Goal: Transaction & Acquisition: Purchase product/service

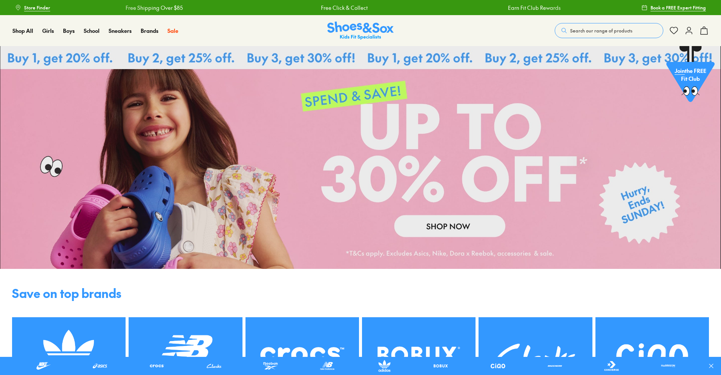
click at [618, 29] on span "Search our range of products" at bounding box center [601, 30] width 62 height 7
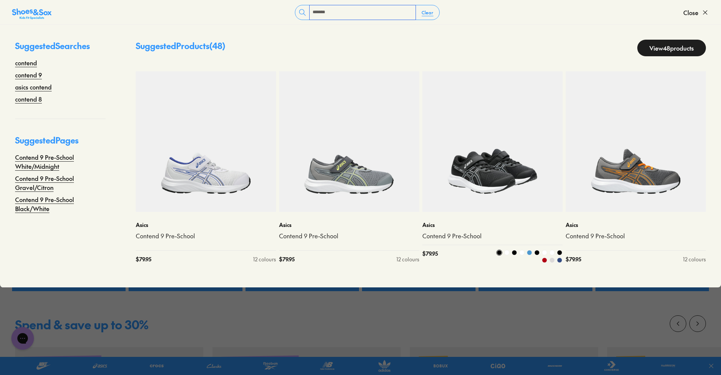
scroll to position [113, 0]
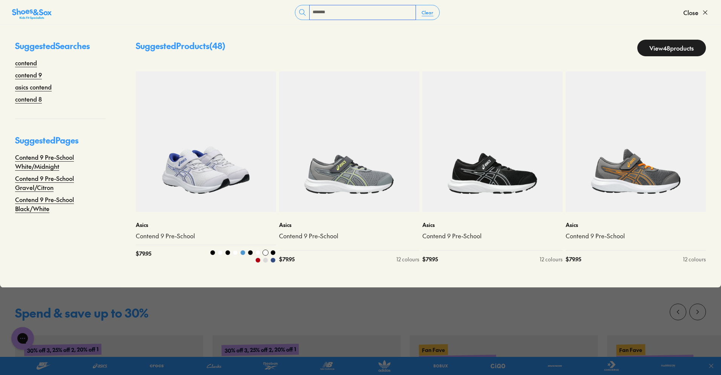
type input "*******"
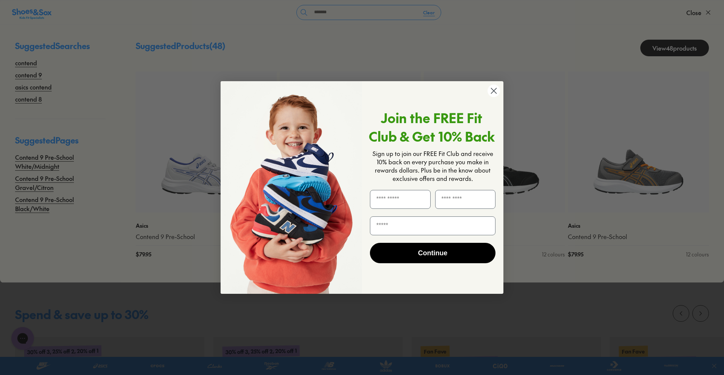
click at [496, 88] on circle "Close dialog" at bounding box center [494, 91] width 12 height 12
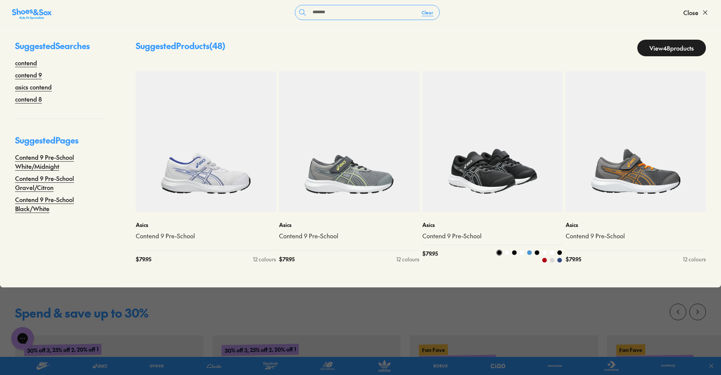
click at [483, 181] on img at bounding box center [493, 141] width 140 height 140
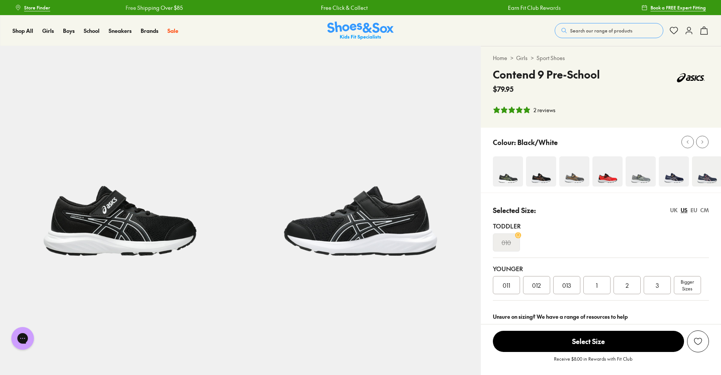
select select "*"
click at [385, 29] on img at bounding box center [361, 31] width 66 height 18
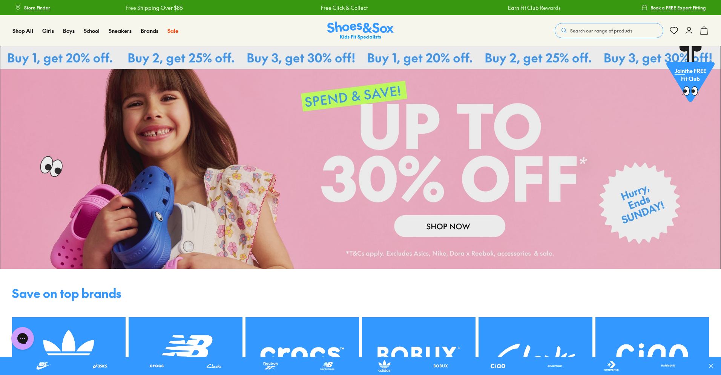
click at [574, 29] on span "Search our range of products" at bounding box center [601, 30] width 62 height 7
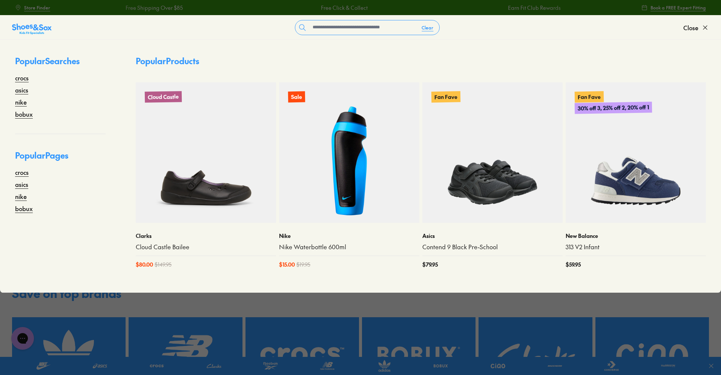
click at [489, 178] on img at bounding box center [493, 152] width 140 height 140
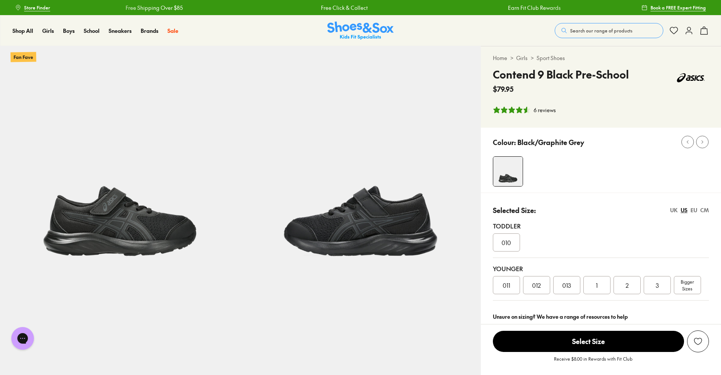
select select "*"
click at [692, 32] on icon at bounding box center [689, 30] width 9 height 9
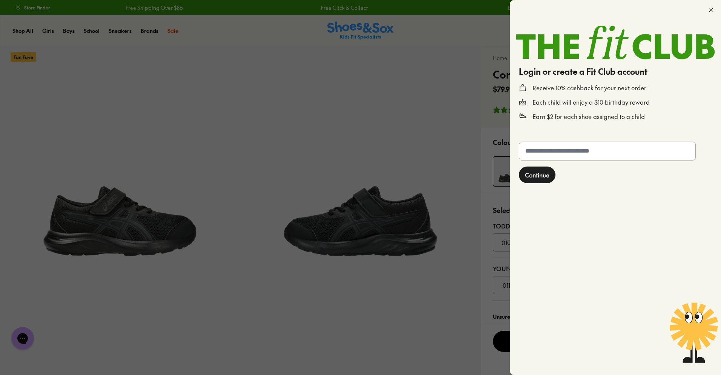
click at [592, 155] on input "text" at bounding box center [608, 151] width 176 height 18
click at [362, 126] on div at bounding box center [360, 187] width 721 height 375
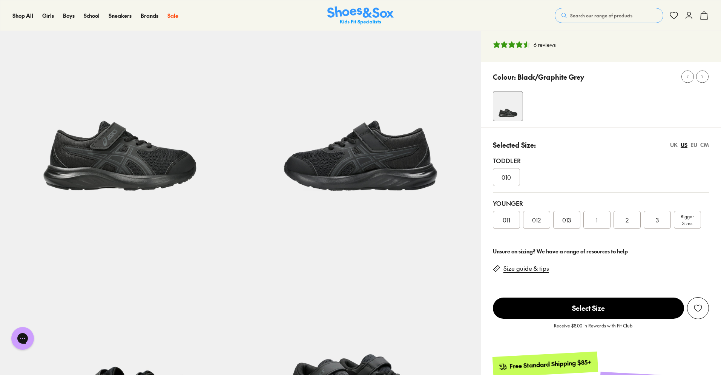
scroll to position [75, 0]
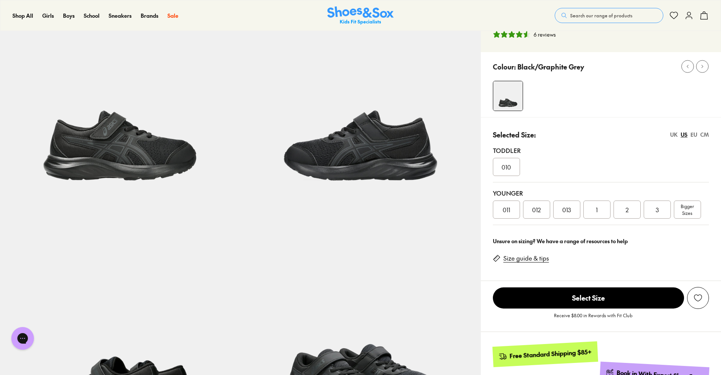
click at [601, 211] on div "1" at bounding box center [597, 209] width 27 height 18
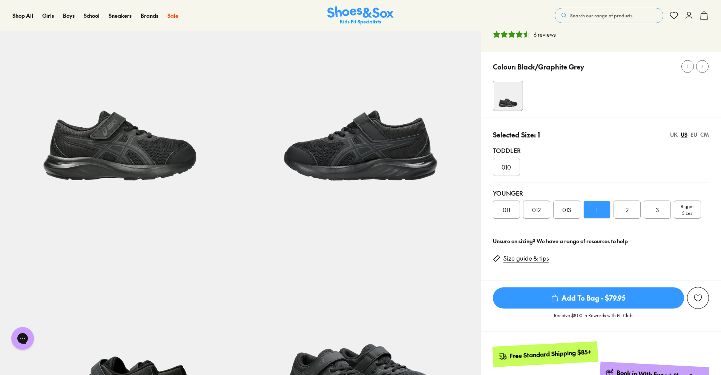
click at [601, 300] on span "Add To Bag - $79.95" at bounding box center [588, 297] width 191 height 21
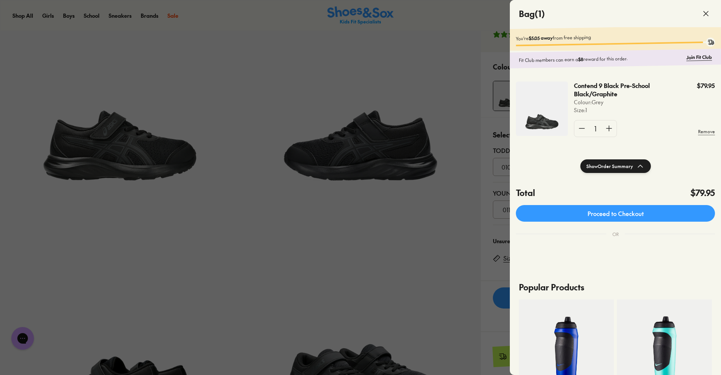
click at [708, 13] on icon at bounding box center [706, 13] width 9 height 9
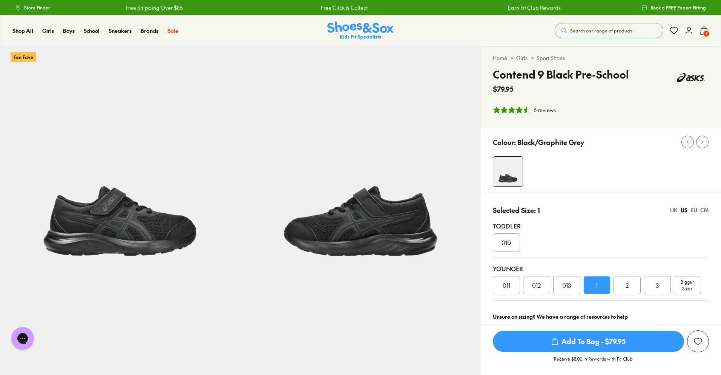
click at [688, 31] on icon at bounding box center [689, 30] width 9 height 9
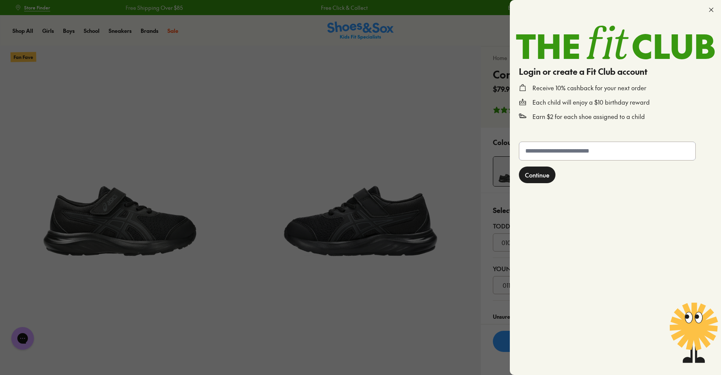
click at [590, 155] on input "text" at bounding box center [608, 151] width 176 height 18
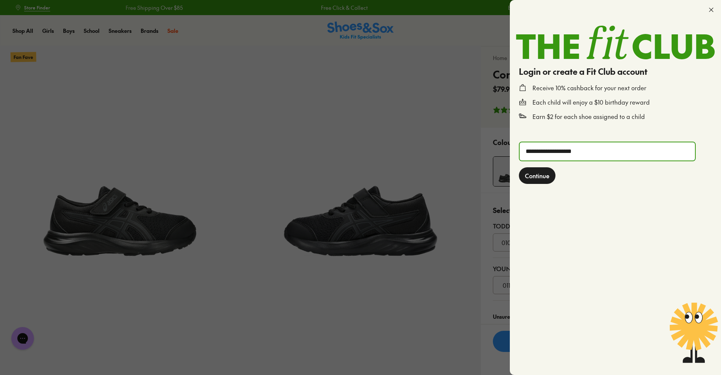
type input "**********"
click at [525, 178] on button "Continue" at bounding box center [537, 175] width 37 height 17
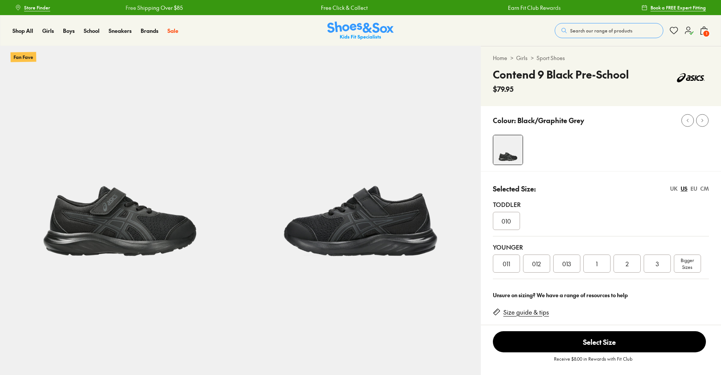
select select "*"
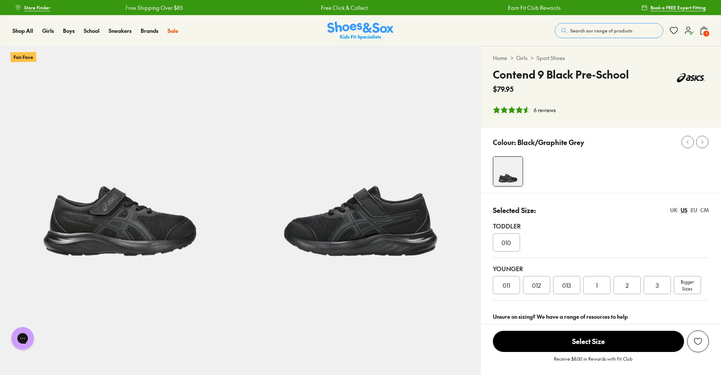
click at [705, 31] on span "1" at bounding box center [707, 34] width 8 height 8
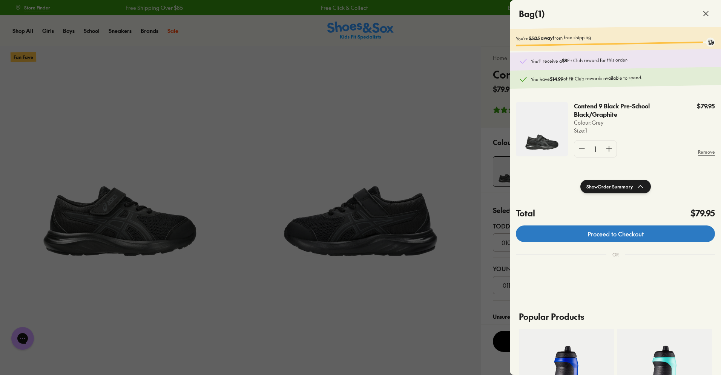
click at [640, 235] on link "Proceed to Checkout" at bounding box center [615, 233] width 199 height 17
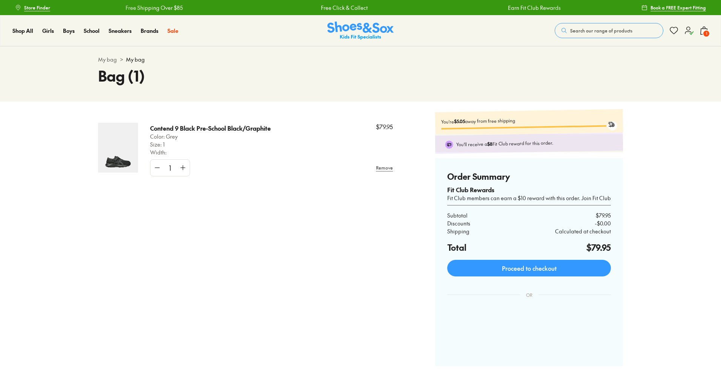
click at [343, 34] on img at bounding box center [361, 31] width 66 height 18
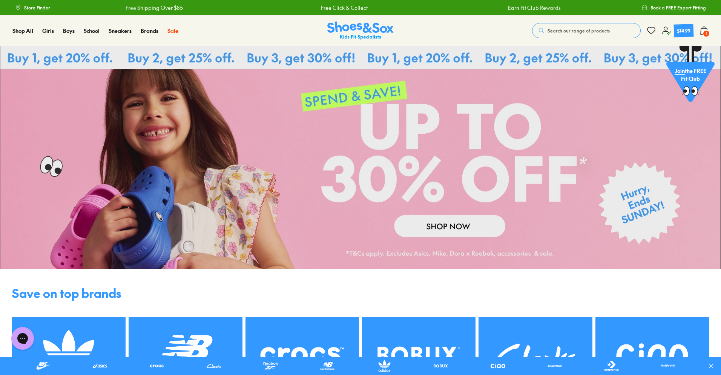
click at [706, 31] on span "1" at bounding box center [707, 34] width 8 height 8
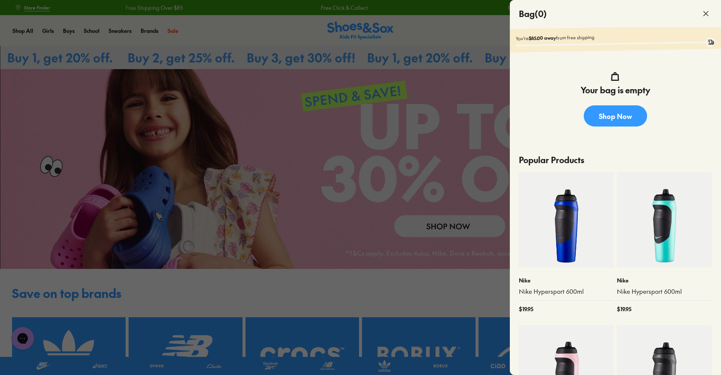
click at [704, 12] on icon at bounding box center [706, 13] width 9 height 9
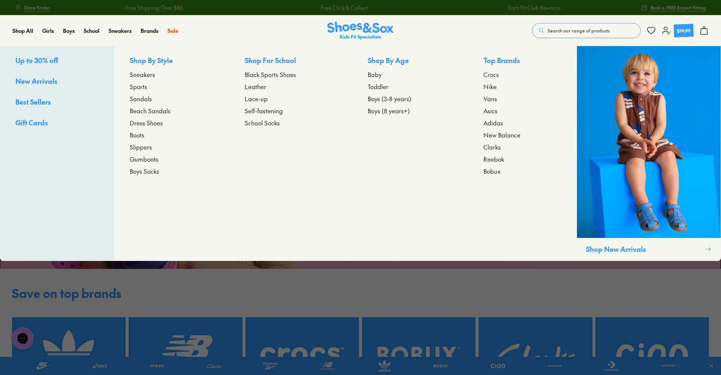
click at [143, 98] on span "Sandals" at bounding box center [141, 98] width 22 height 9
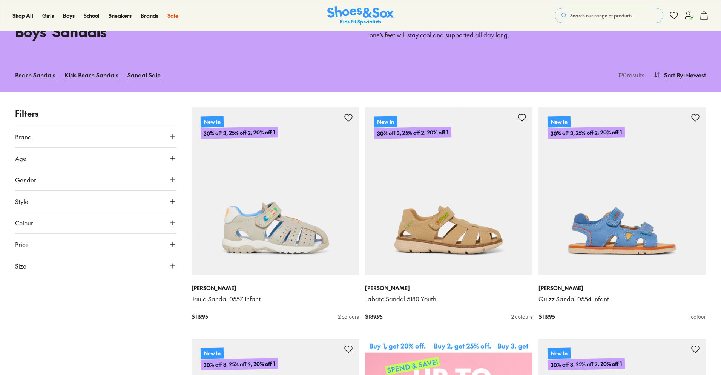
type input "***"
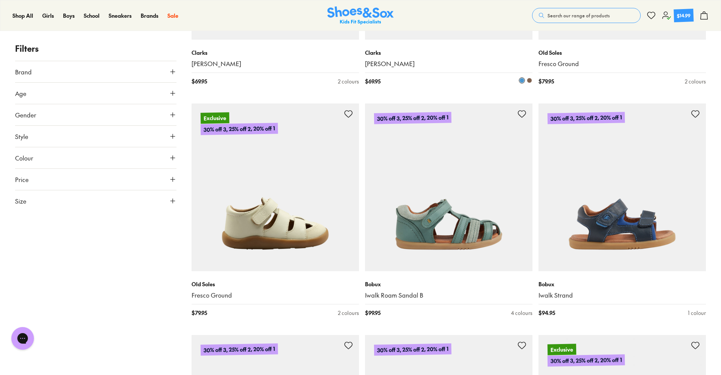
scroll to position [1962, 0]
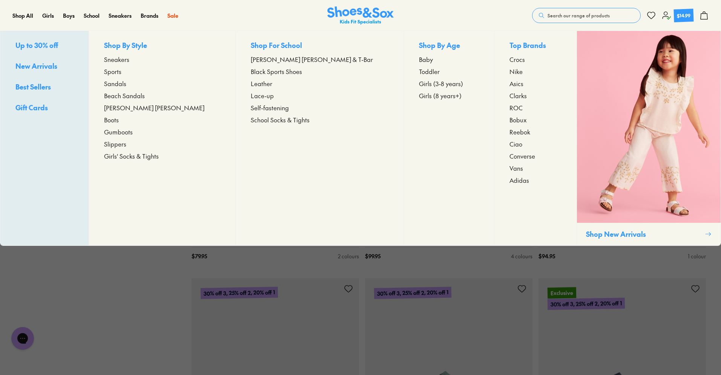
click at [145, 95] on span "Beach Sandals" at bounding box center [124, 95] width 41 height 9
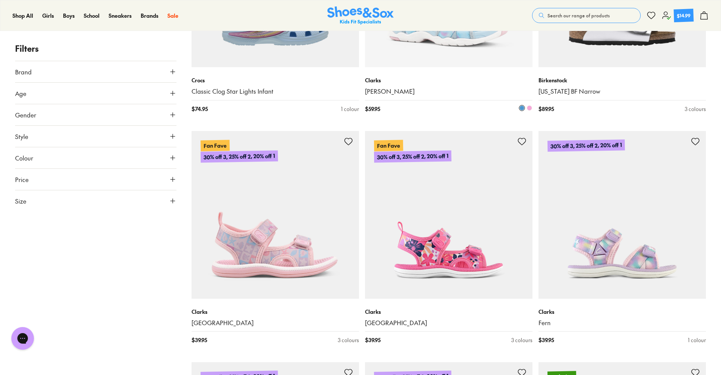
scroll to position [1434, 0]
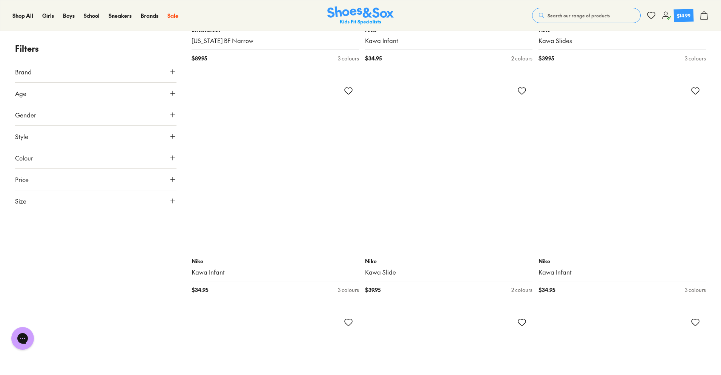
scroll to position [4264, 0]
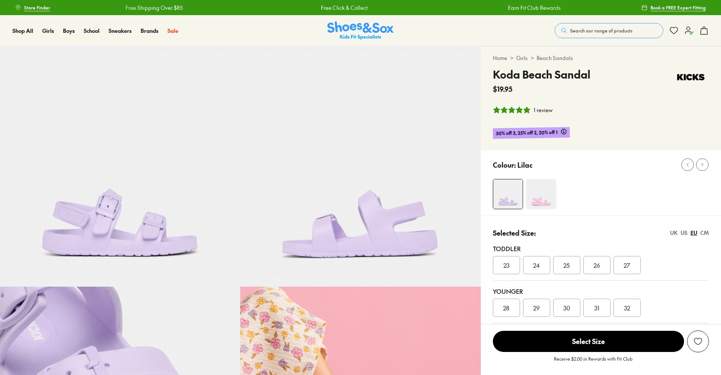
select select "*"
click at [112, 222] on img at bounding box center [120, 166] width 240 height 240
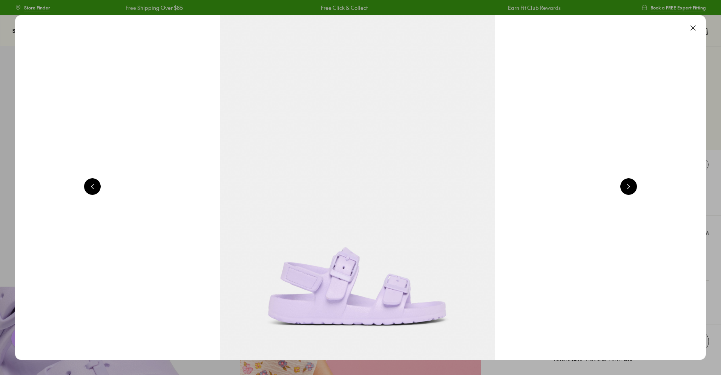
click at [634, 185] on button at bounding box center [629, 186] width 17 height 17
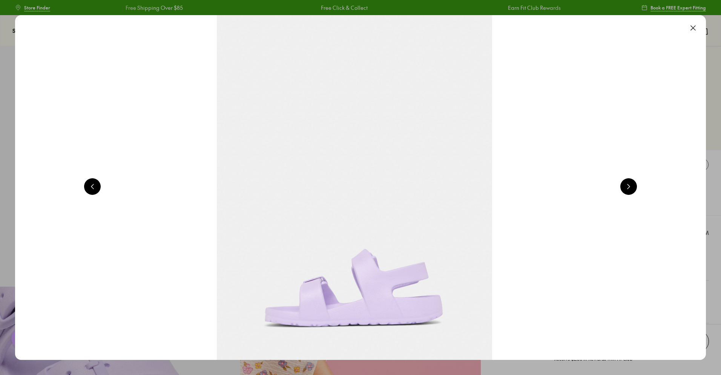
click at [634, 185] on button at bounding box center [629, 186] width 17 height 17
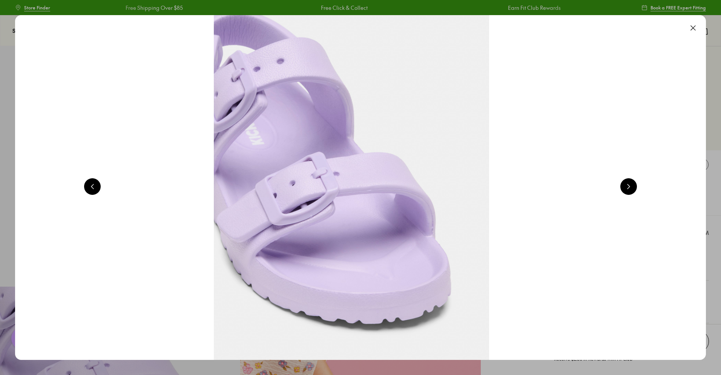
click at [634, 185] on button at bounding box center [629, 186] width 17 height 17
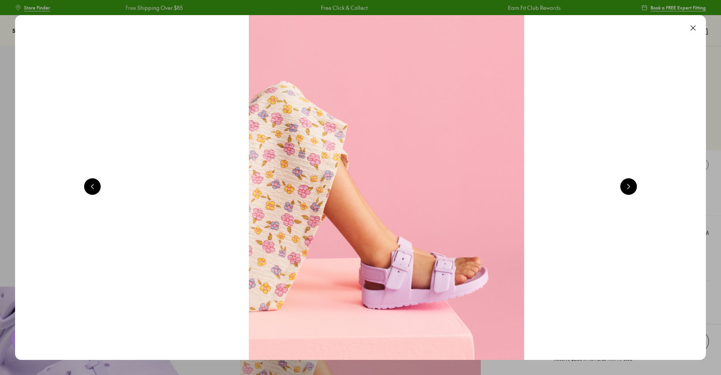
scroll to position [0, 2777]
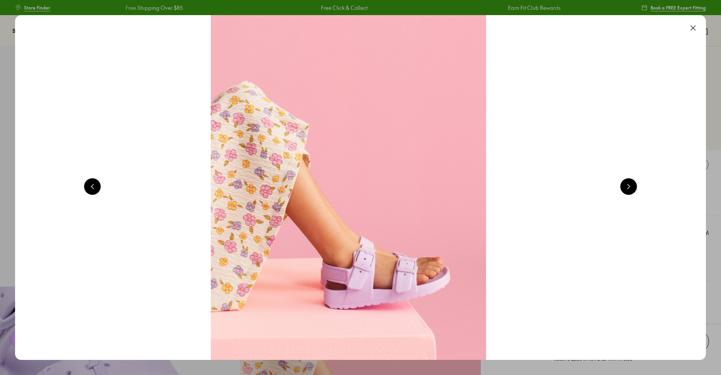
click at [634, 187] on button at bounding box center [629, 186] width 17 height 17
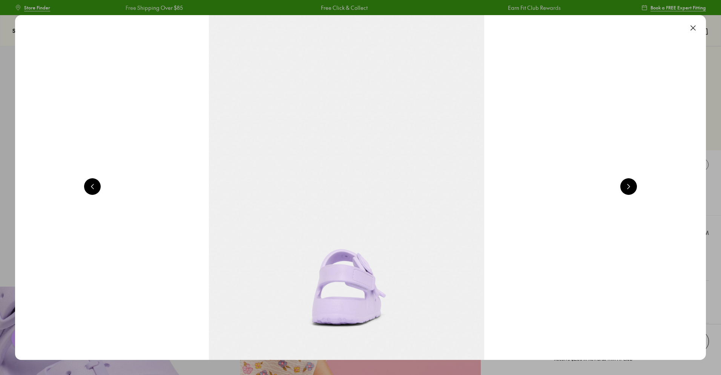
scroll to position [0, 3471]
click at [696, 28] on button at bounding box center [693, 28] width 17 height 17
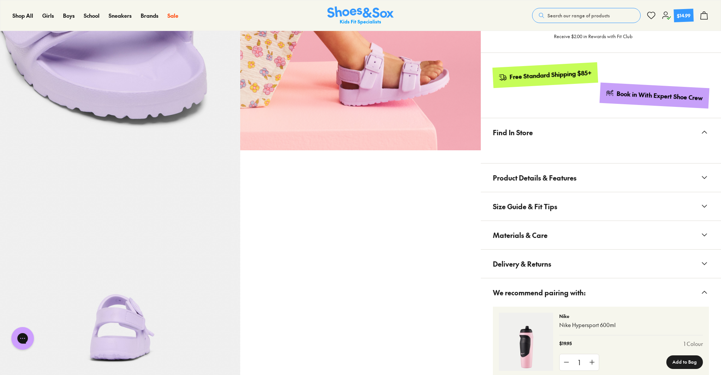
scroll to position [377, 0]
click at [545, 181] on span "Product Details & Features" at bounding box center [535, 177] width 84 height 22
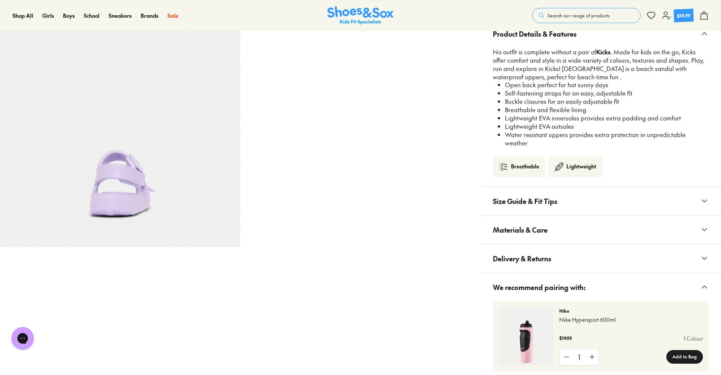
scroll to position [528, 0]
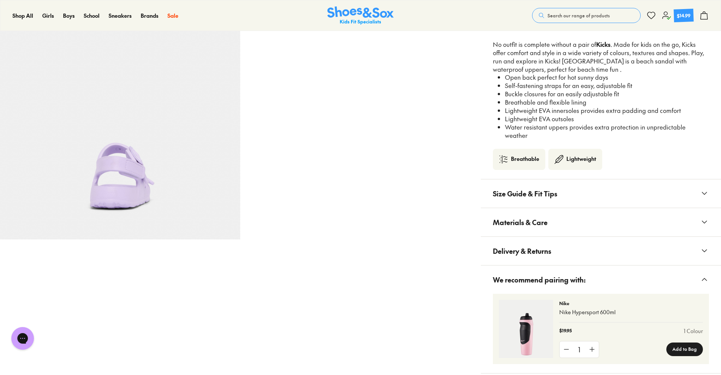
click at [580, 191] on button "Size Guide & Fit Tips" at bounding box center [601, 193] width 240 height 28
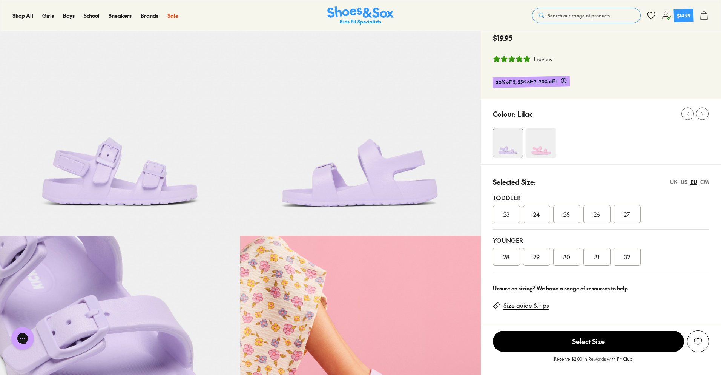
scroll to position [38, 0]
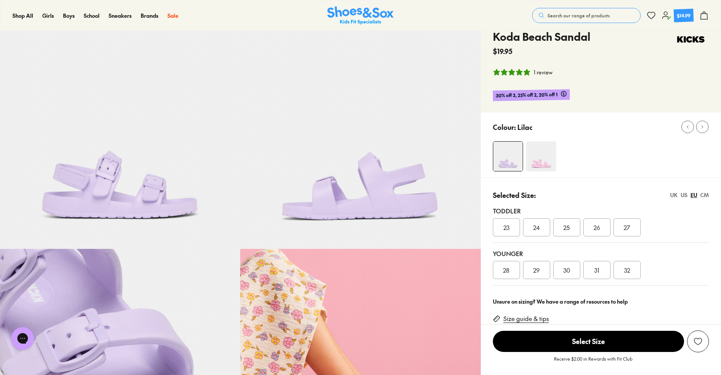
click at [555, 168] on img at bounding box center [541, 156] width 30 height 30
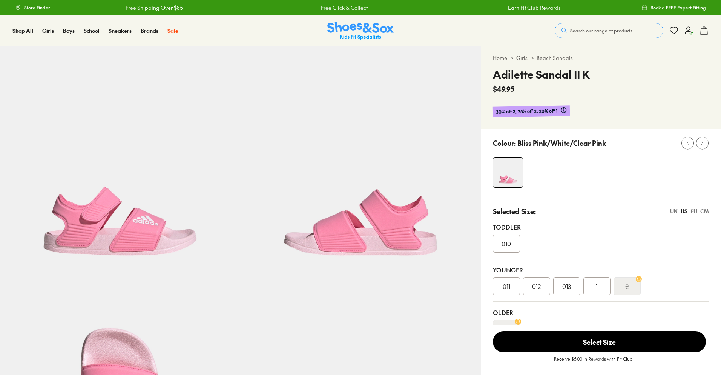
select select "*"
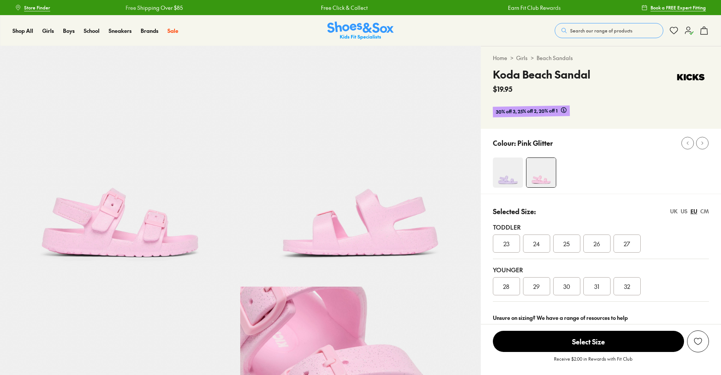
select select "*"
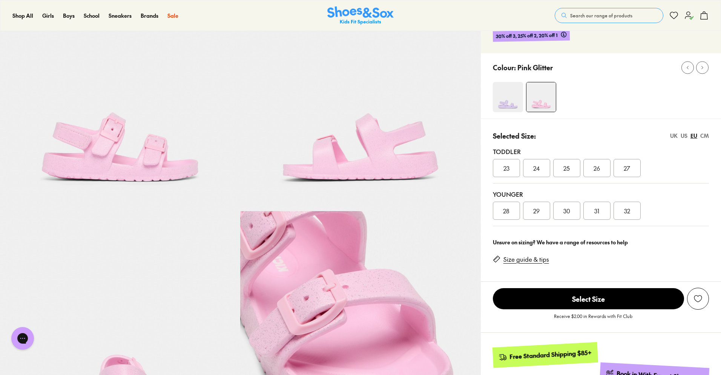
click at [509, 100] on img at bounding box center [508, 97] width 30 height 30
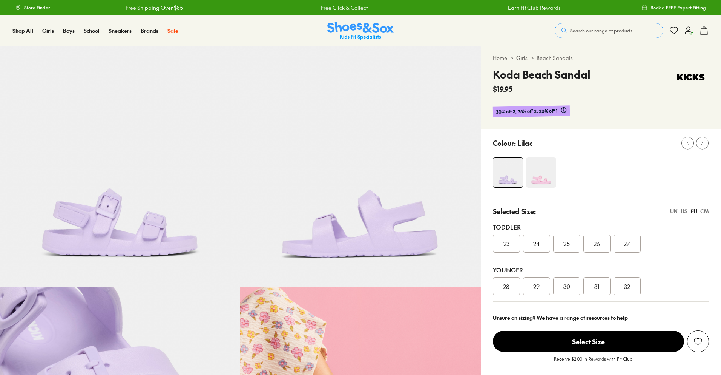
select select "*"
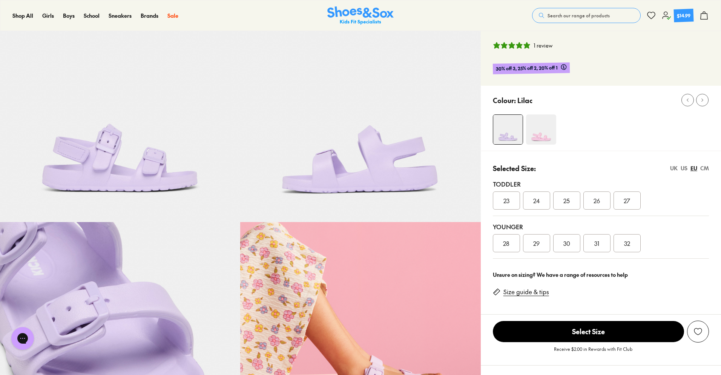
scroll to position [75, 0]
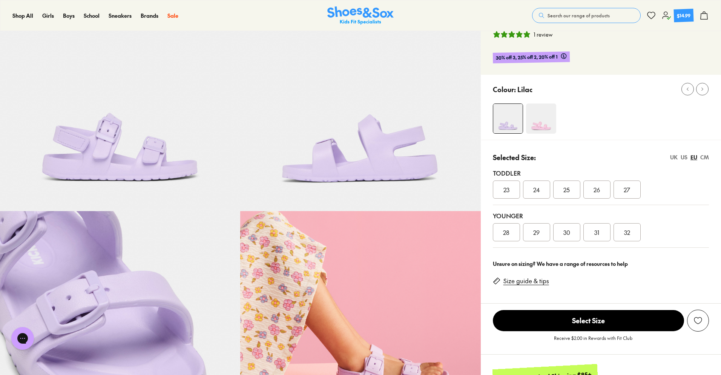
click at [683, 157] on div "US" at bounding box center [684, 157] width 7 height 8
click at [575, 234] on div "013" at bounding box center [567, 232] width 27 height 18
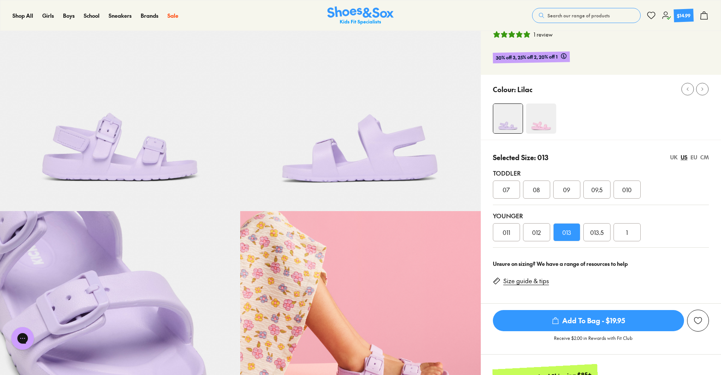
click at [607, 323] on span "Add To Bag - $19.95" at bounding box center [588, 320] width 191 height 21
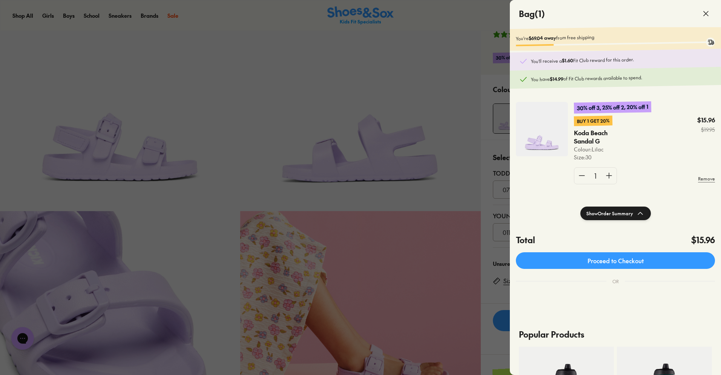
click at [706, 11] on icon at bounding box center [706, 13] width 9 height 9
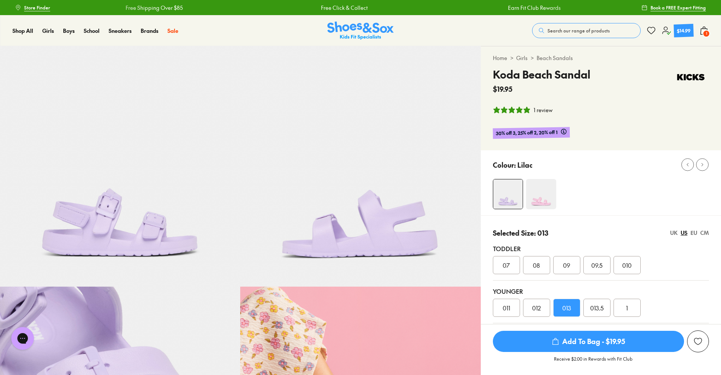
click at [641, 346] on span "Add To Bag - $19.95" at bounding box center [588, 341] width 191 height 21
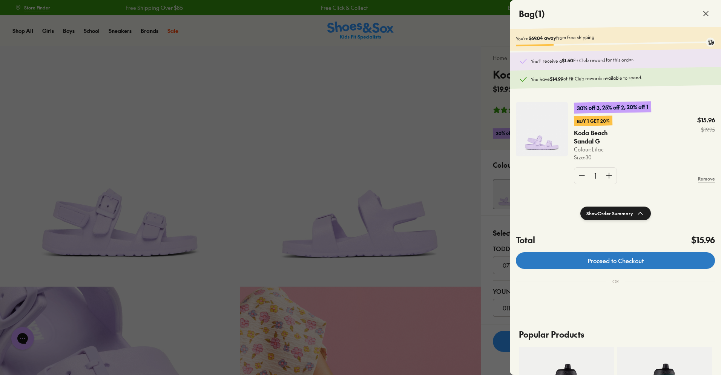
click at [616, 265] on link "Proceed to Checkout" at bounding box center [615, 260] width 199 height 17
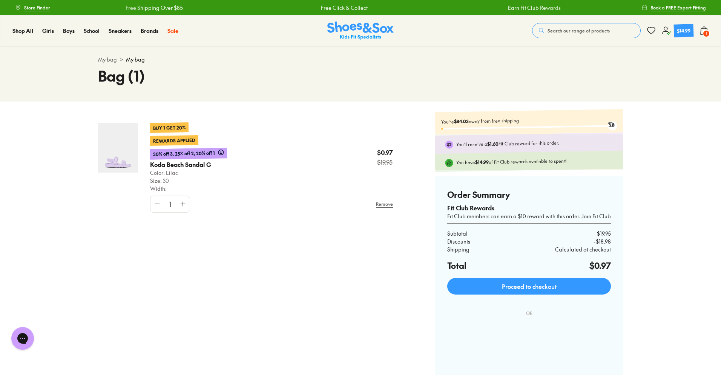
click at [109, 156] on img at bounding box center [118, 148] width 40 height 50
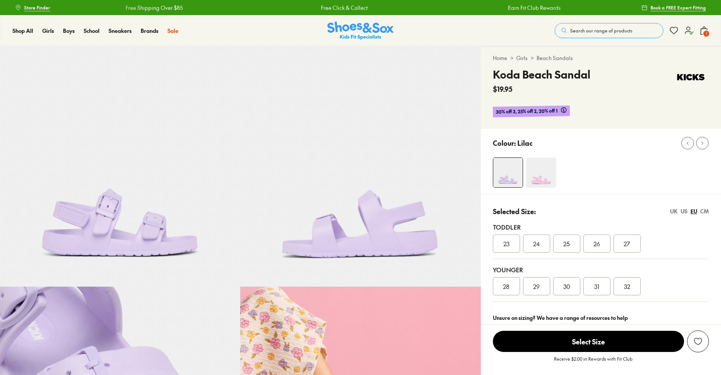
select select "*"
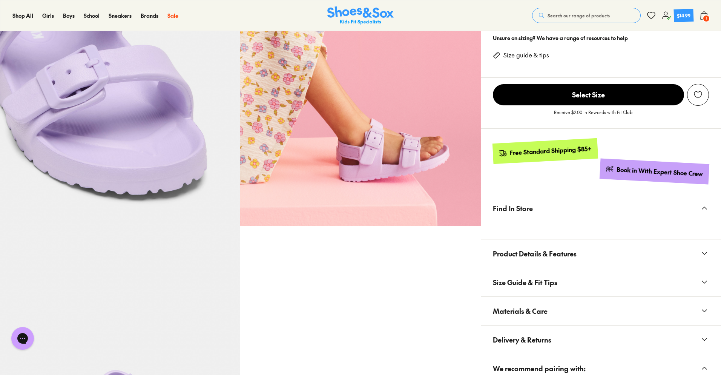
scroll to position [302, 0]
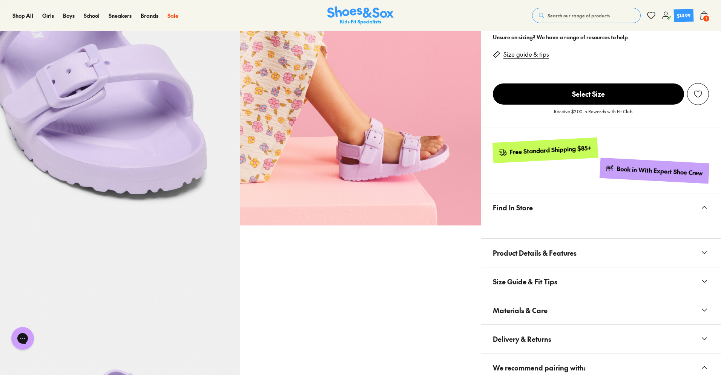
click at [611, 218] on button "Find In Store" at bounding box center [601, 207] width 240 height 28
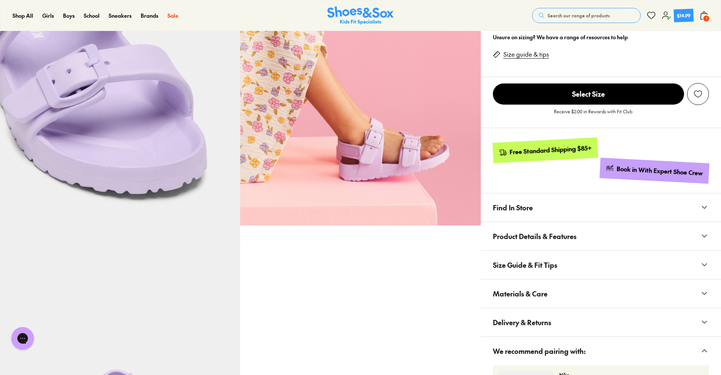
click at [611, 218] on button "Find In Store" at bounding box center [601, 207] width 240 height 28
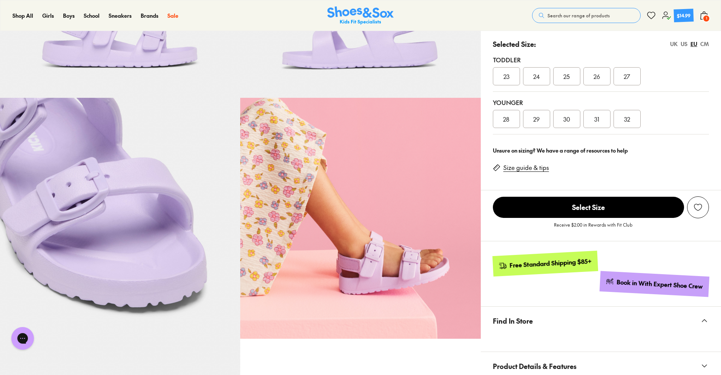
scroll to position [113, 0]
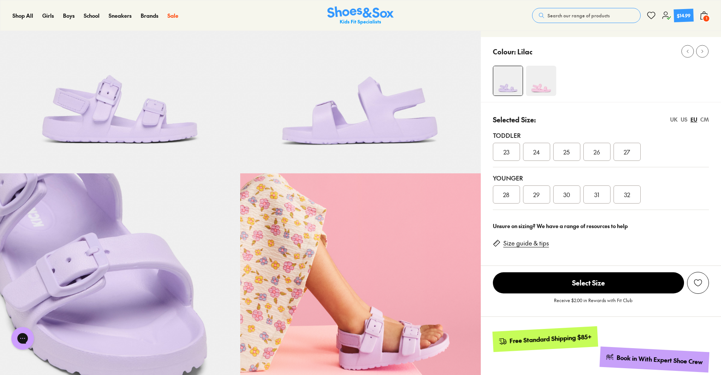
click at [684, 119] on div "US" at bounding box center [684, 119] width 7 height 8
click at [564, 194] on span "013" at bounding box center [567, 194] width 9 height 9
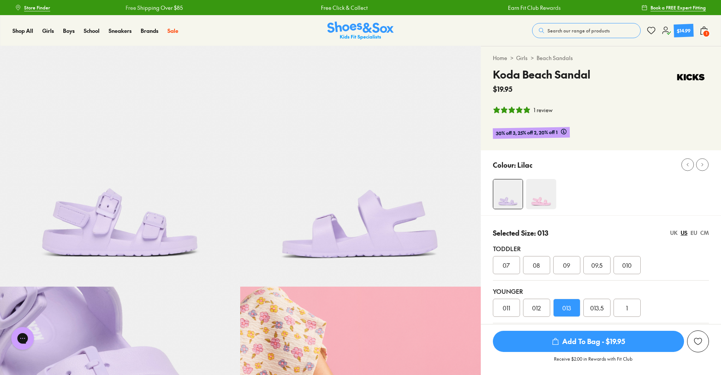
click at [704, 35] on span "1" at bounding box center [707, 34] width 8 height 8
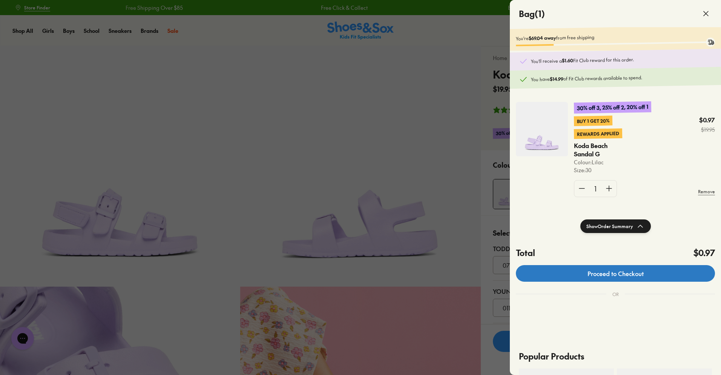
click at [614, 272] on link "Proceed to Checkout" at bounding box center [615, 273] width 199 height 17
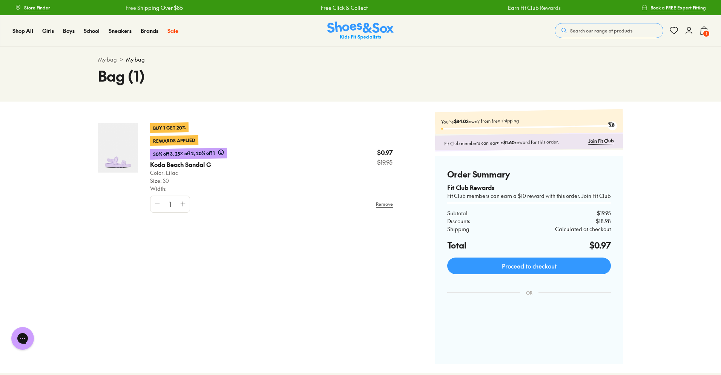
click at [108, 146] on img at bounding box center [118, 148] width 40 height 50
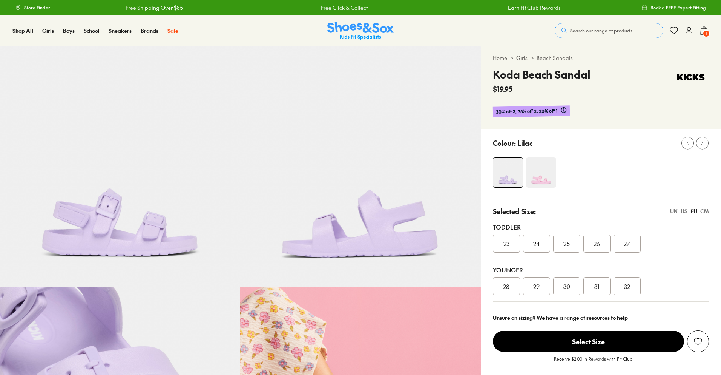
select select "*"
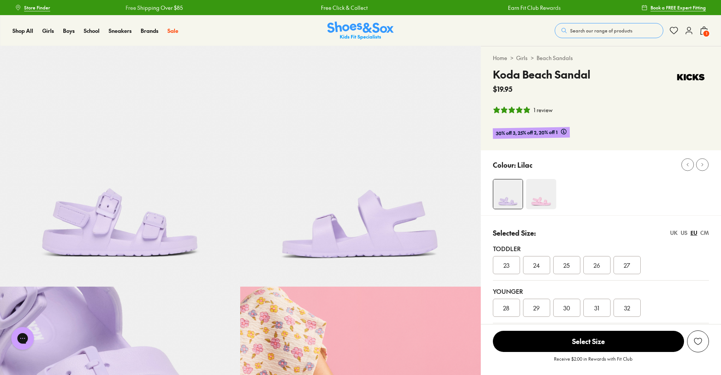
click at [708, 34] on span "1" at bounding box center [707, 34] width 8 height 8
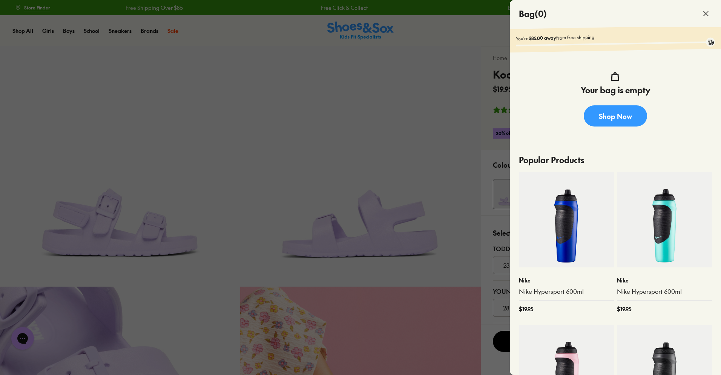
click at [703, 14] on icon at bounding box center [706, 13] width 9 height 9
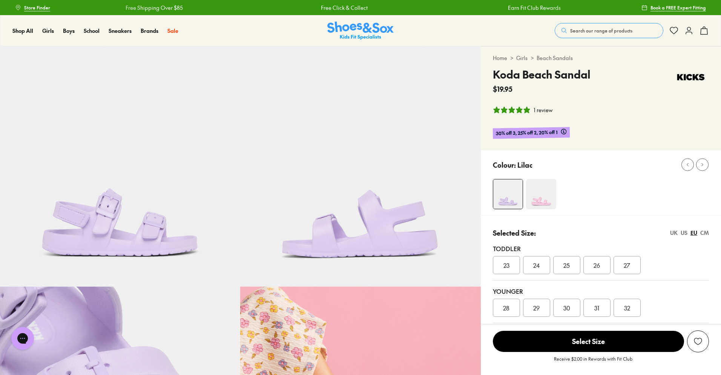
click at [682, 231] on div "US" at bounding box center [684, 233] width 7 height 8
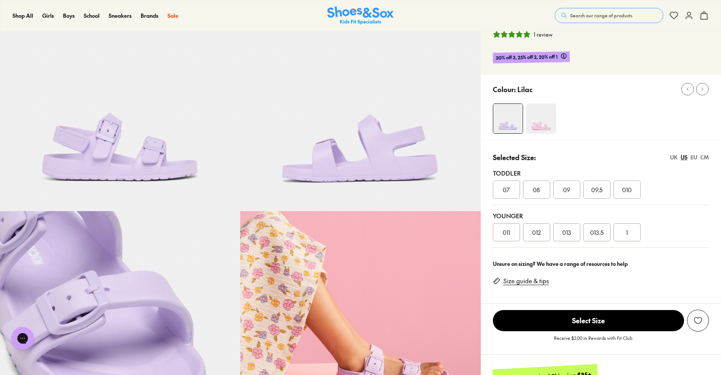
click at [569, 229] on span "013" at bounding box center [567, 232] width 9 height 9
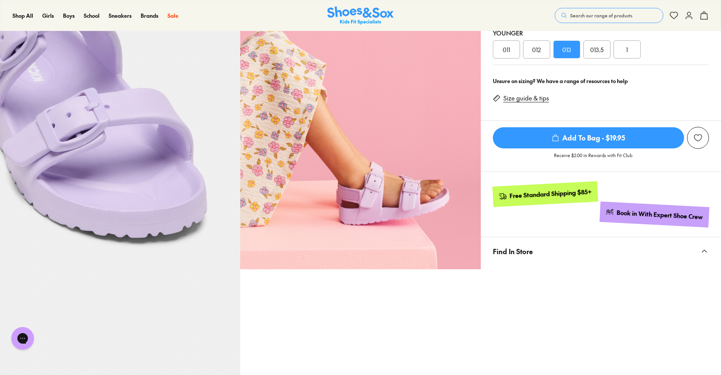
scroll to position [189, 0]
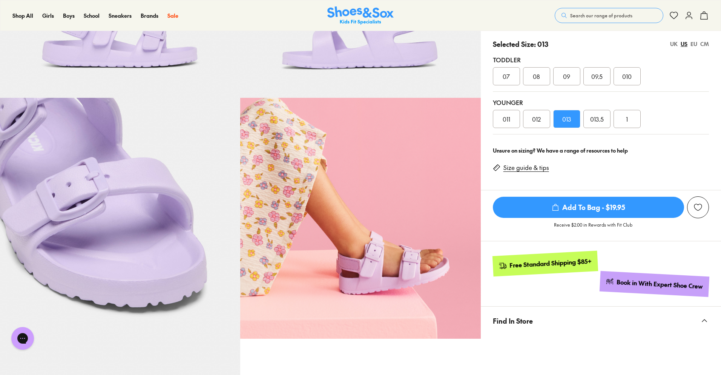
click at [575, 211] on span "Add To Bag - $19.95" at bounding box center [588, 207] width 191 height 21
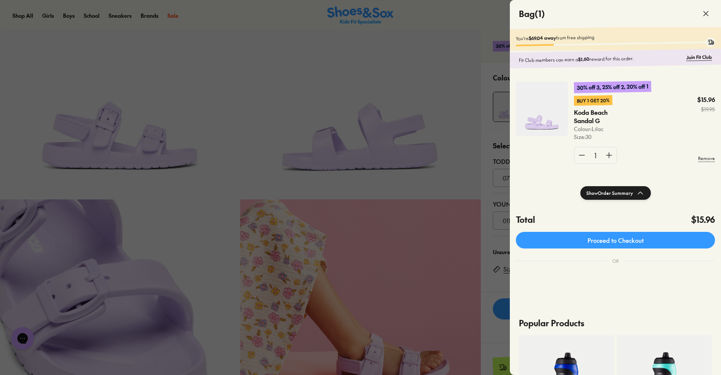
scroll to position [75, 0]
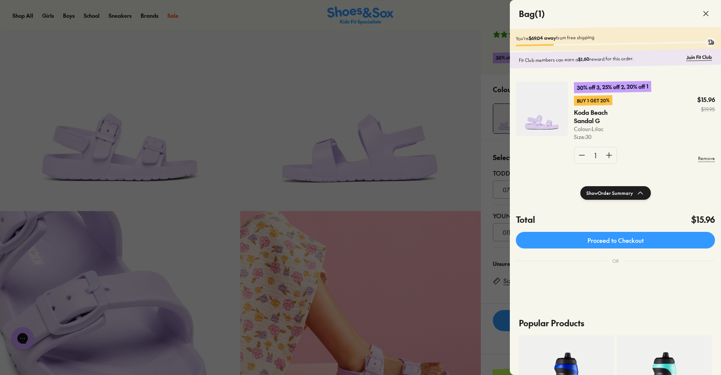
click at [712, 41] on icon at bounding box center [712, 43] width 9 height 9
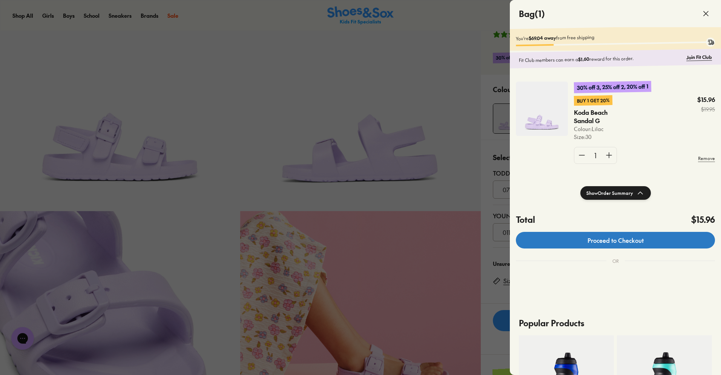
click at [620, 241] on link "Proceed to Checkout" at bounding box center [615, 240] width 199 height 17
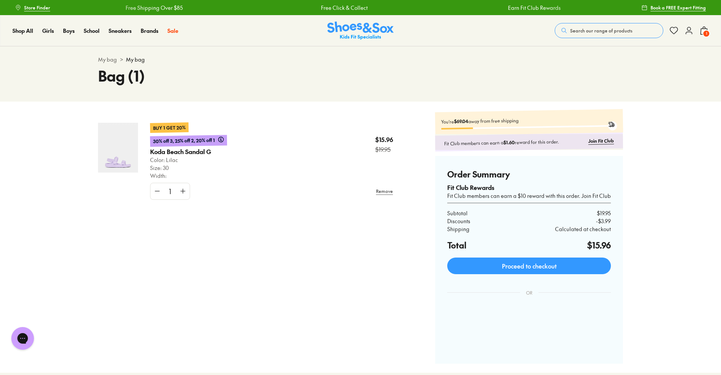
click at [702, 32] on icon at bounding box center [704, 30] width 9 height 9
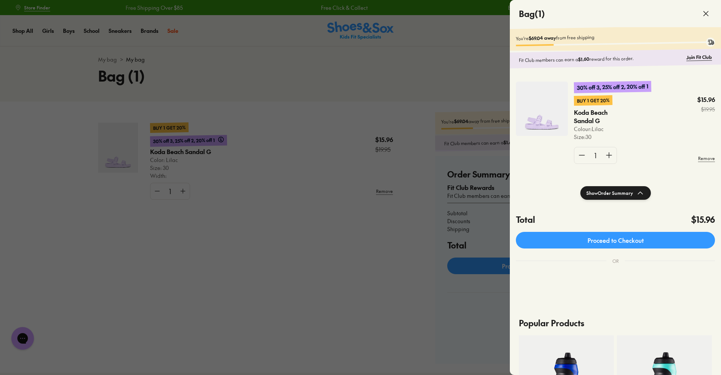
click at [394, 272] on div at bounding box center [360, 187] width 721 height 375
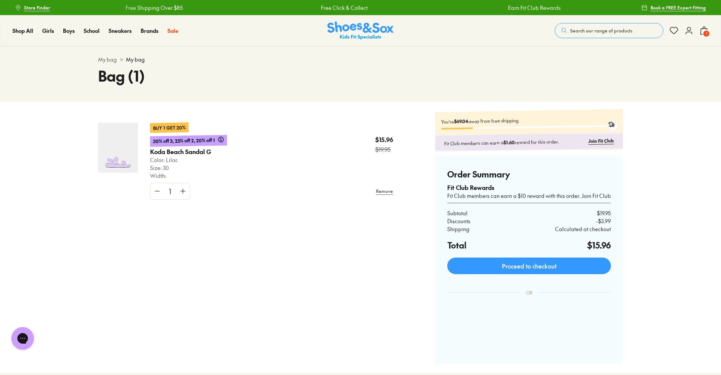
click at [673, 27] on icon at bounding box center [674, 30] width 9 height 9
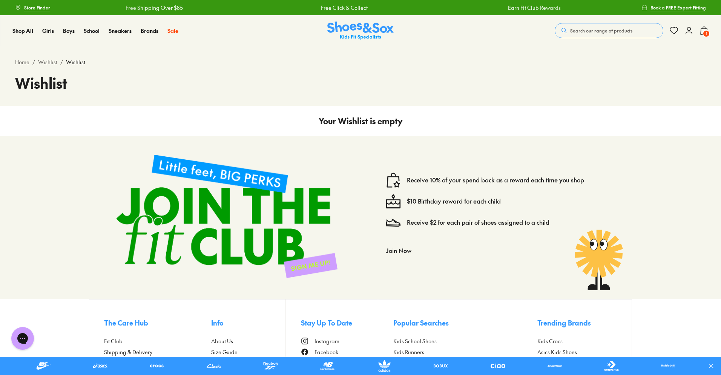
click at [687, 31] on icon at bounding box center [689, 30] width 9 height 9
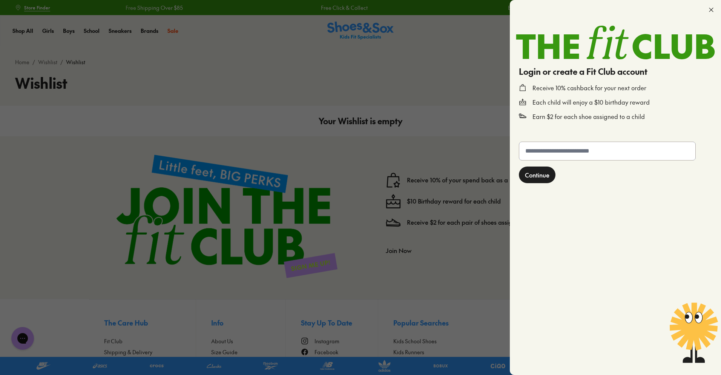
click at [542, 156] on input "text" at bounding box center [608, 151] width 176 height 18
type input "**********"
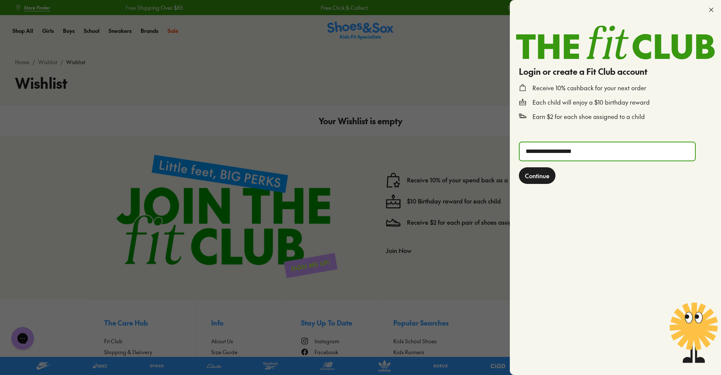
click at [534, 177] on span "Continue" at bounding box center [537, 175] width 25 height 9
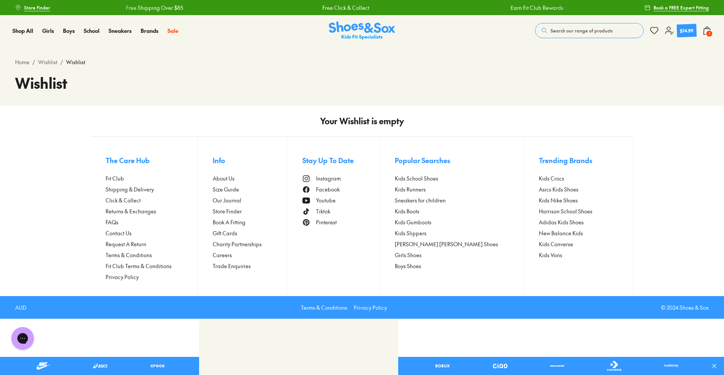
click at [706, 29] on use at bounding box center [707, 31] width 7 height 8
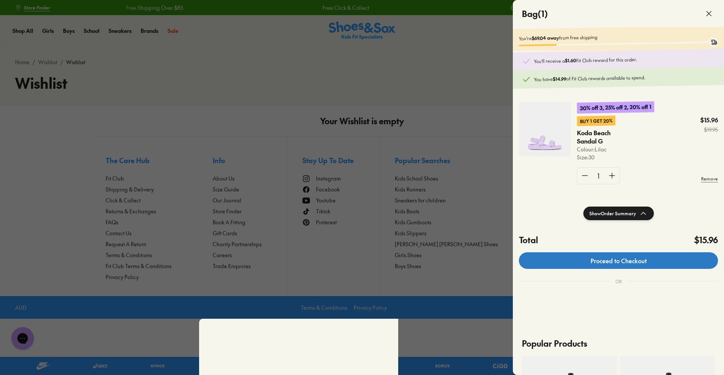
click at [612, 261] on link "Proceed to Checkout" at bounding box center [618, 260] width 199 height 17
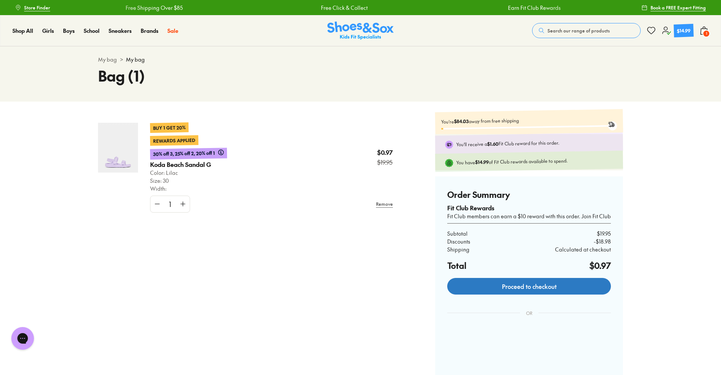
click at [503, 282] on link "Proceed to checkout" at bounding box center [529, 286] width 164 height 17
